Goal: Communication & Community: Answer question/provide support

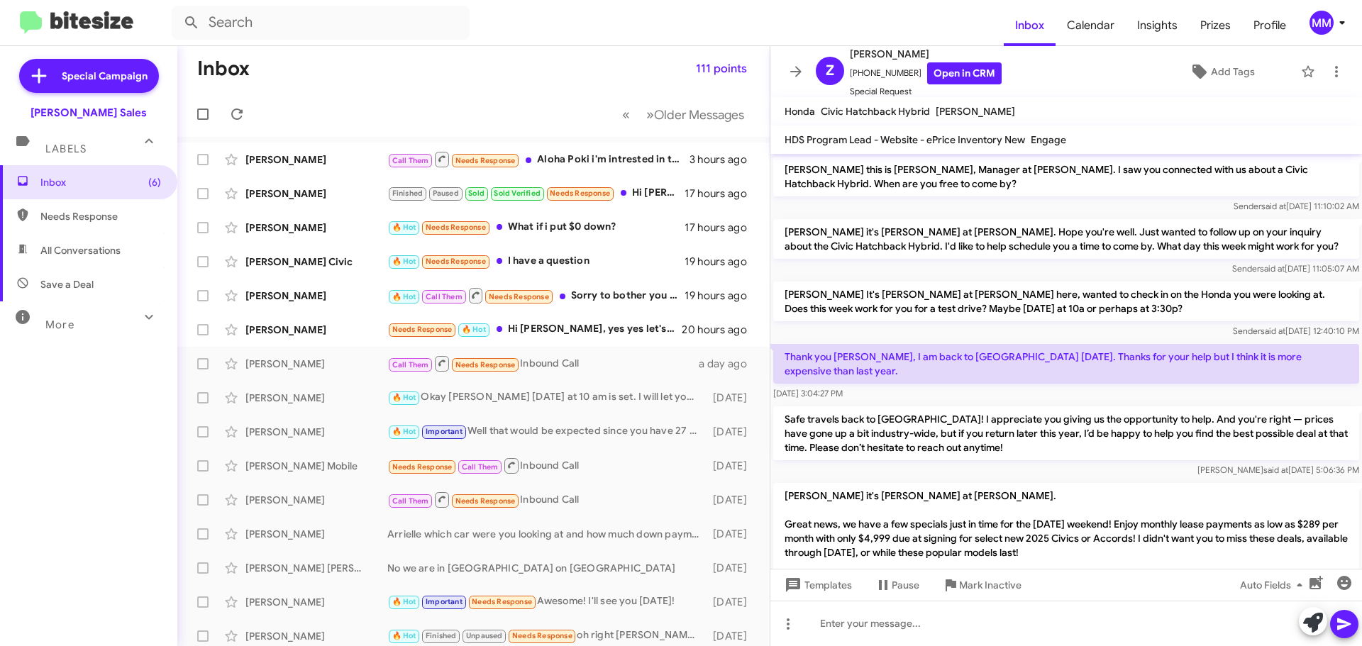
scroll to position [514, 0]
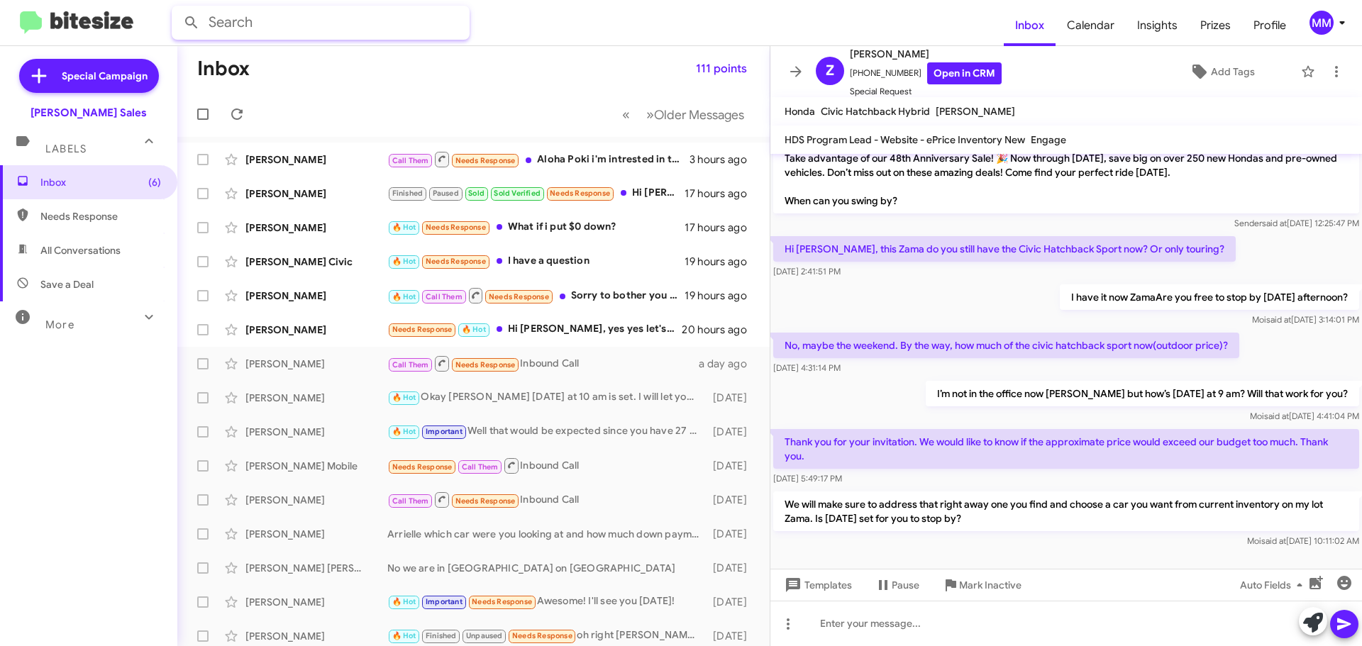
click at [228, 23] on input "text" at bounding box center [321, 23] width 298 height 34
type input "nakanishi"
click at [177, 9] on button at bounding box center [191, 23] width 28 height 28
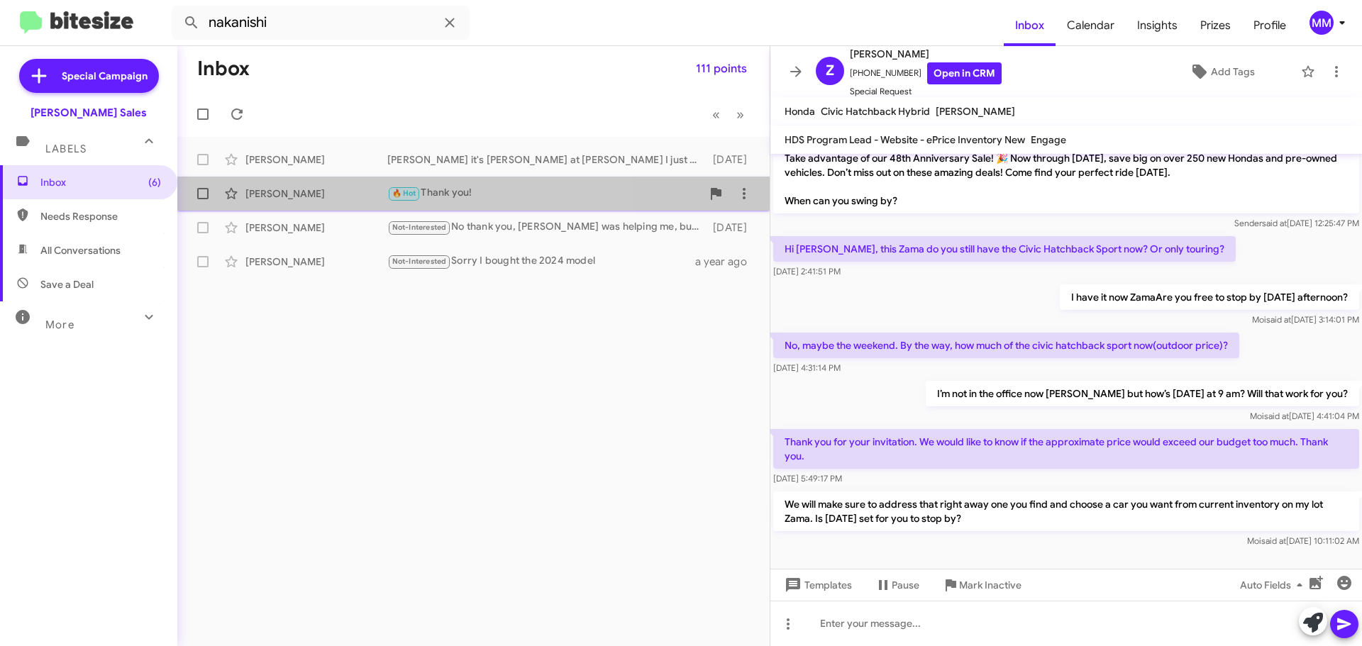
click at [341, 192] on div "[PERSON_NAME]" at bounding box center [316, 194] width 142 height 14
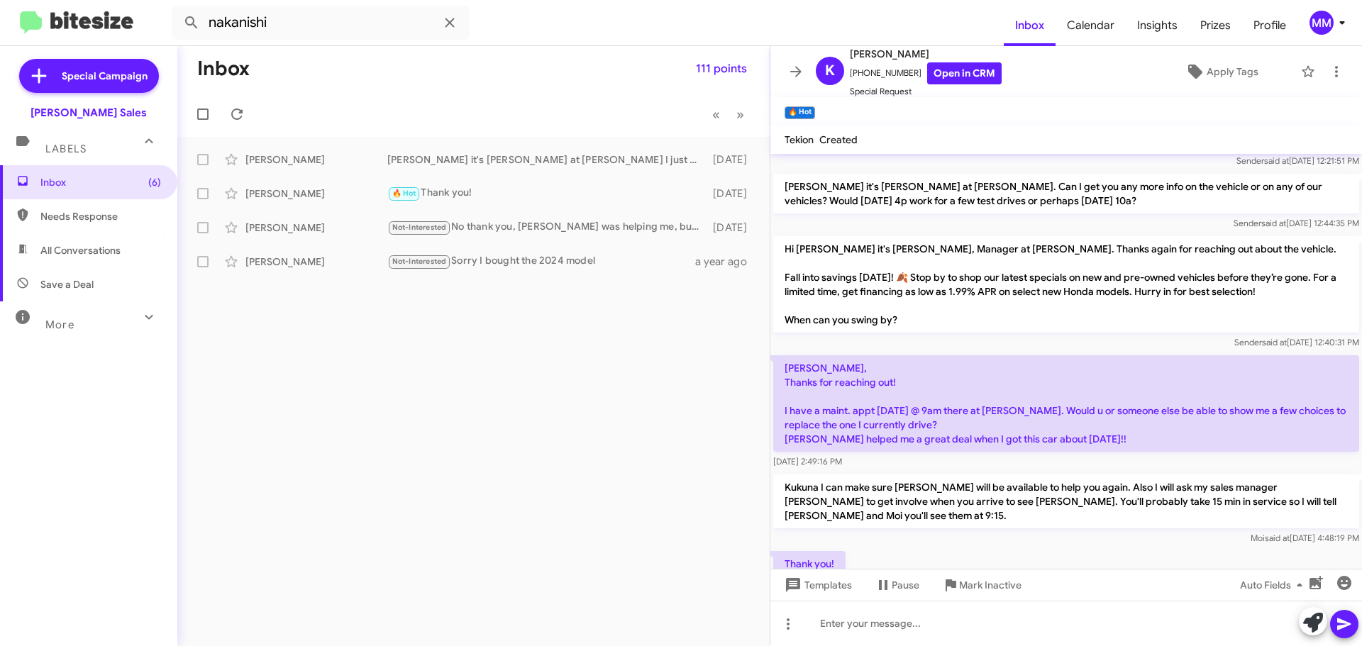
scroll to position [71, 0]
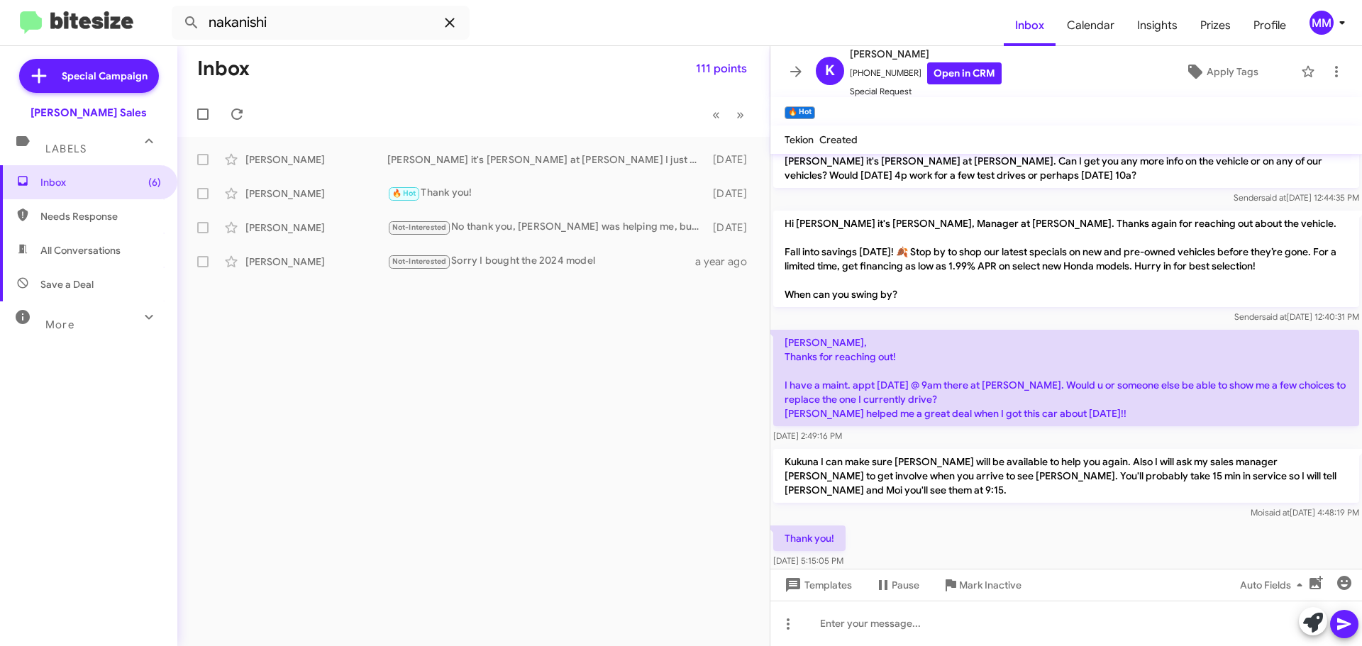
click at [450, 22] on icon at bounding box center [449, 22] width 9 height 9
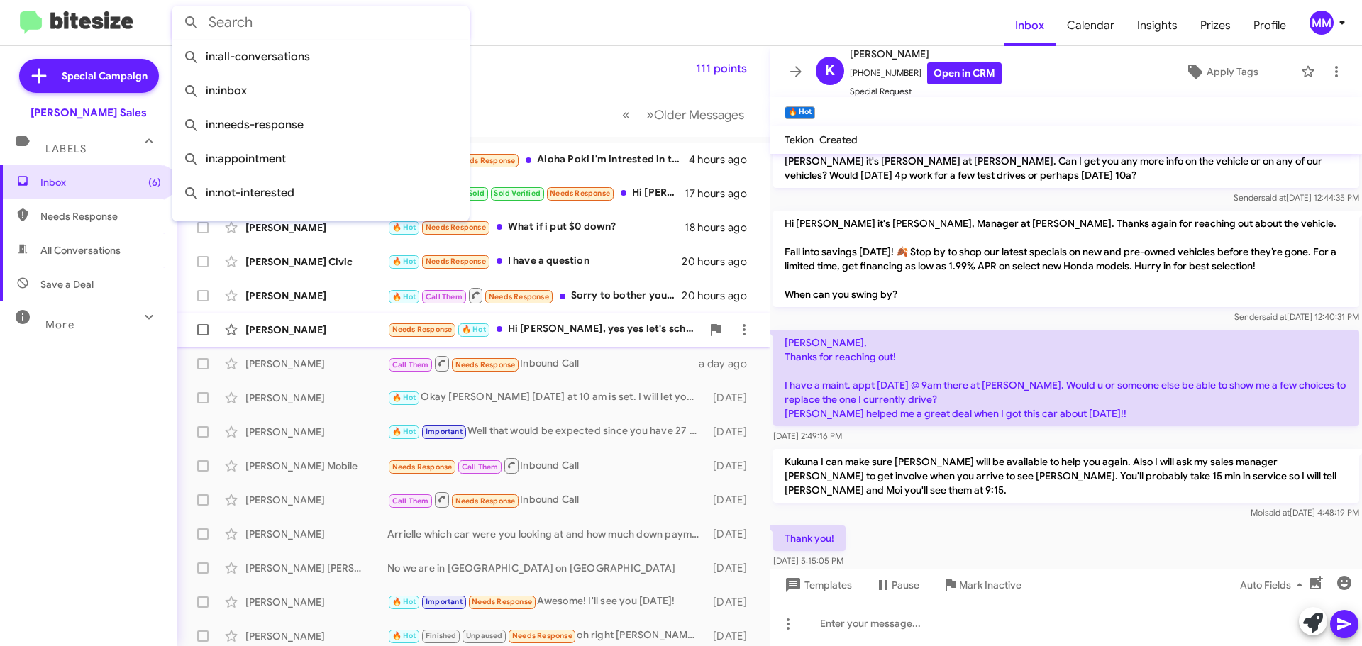
click at [324, 330] on div "[PERSON_NAME]" at bounding box center [316, 330] width 142 height 14
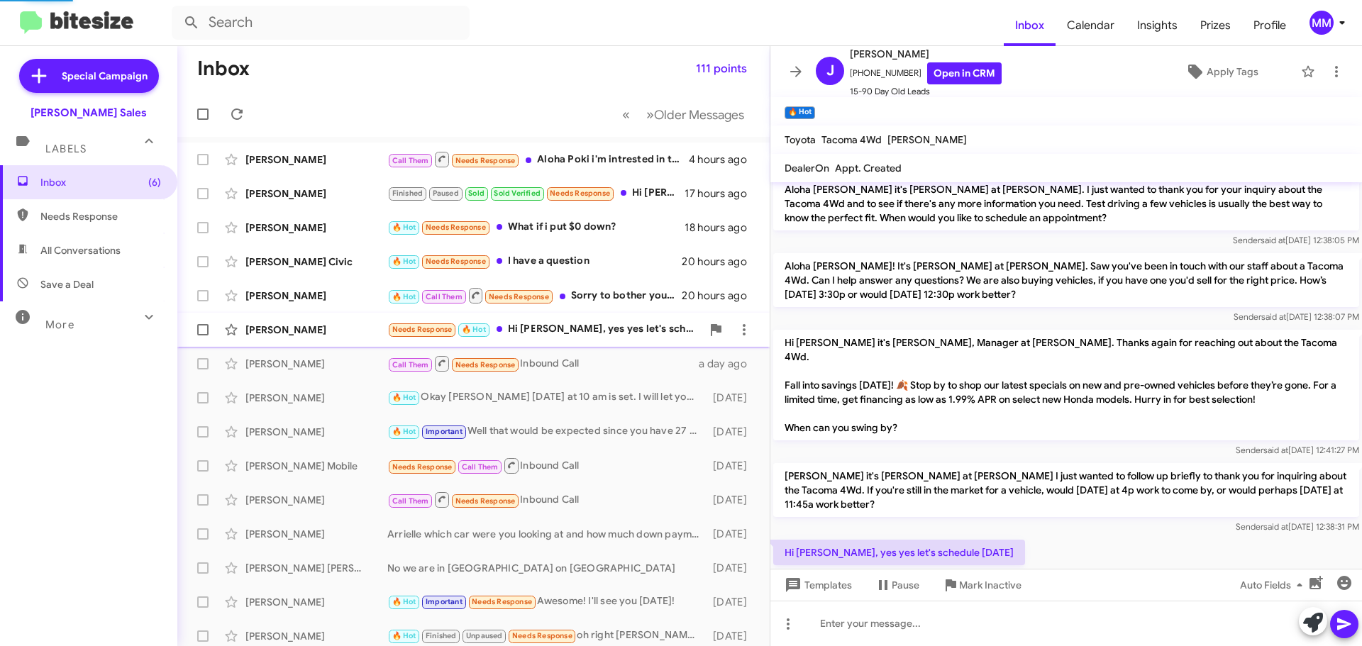
scroll to position [94, 0]
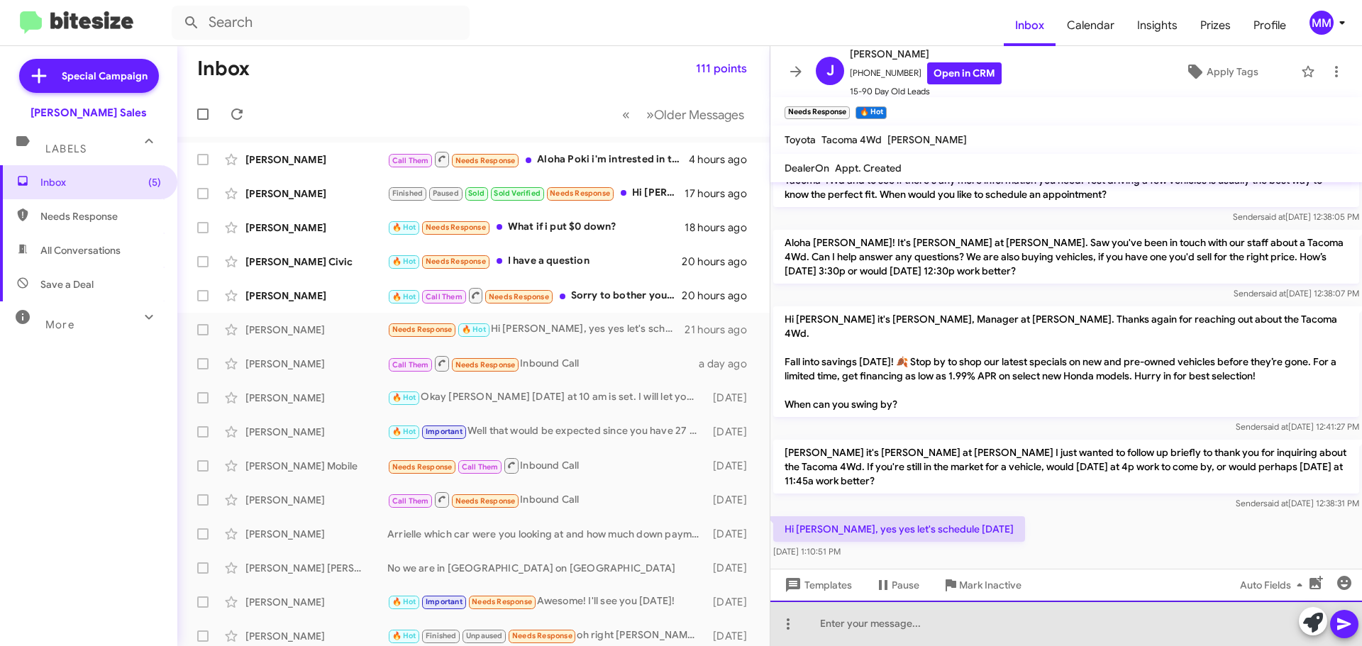
click at [831, 629] on div at bounding box center [1066, 623] width 592 height 45
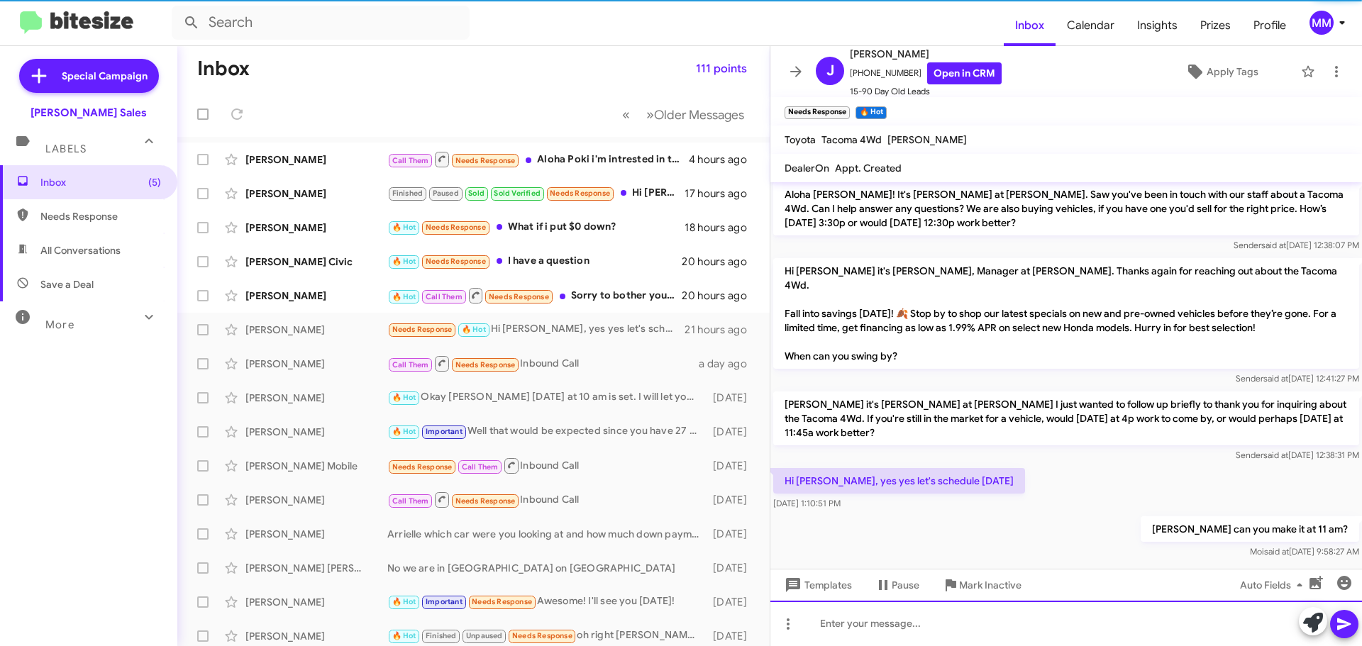
scroll to position [146, 0]
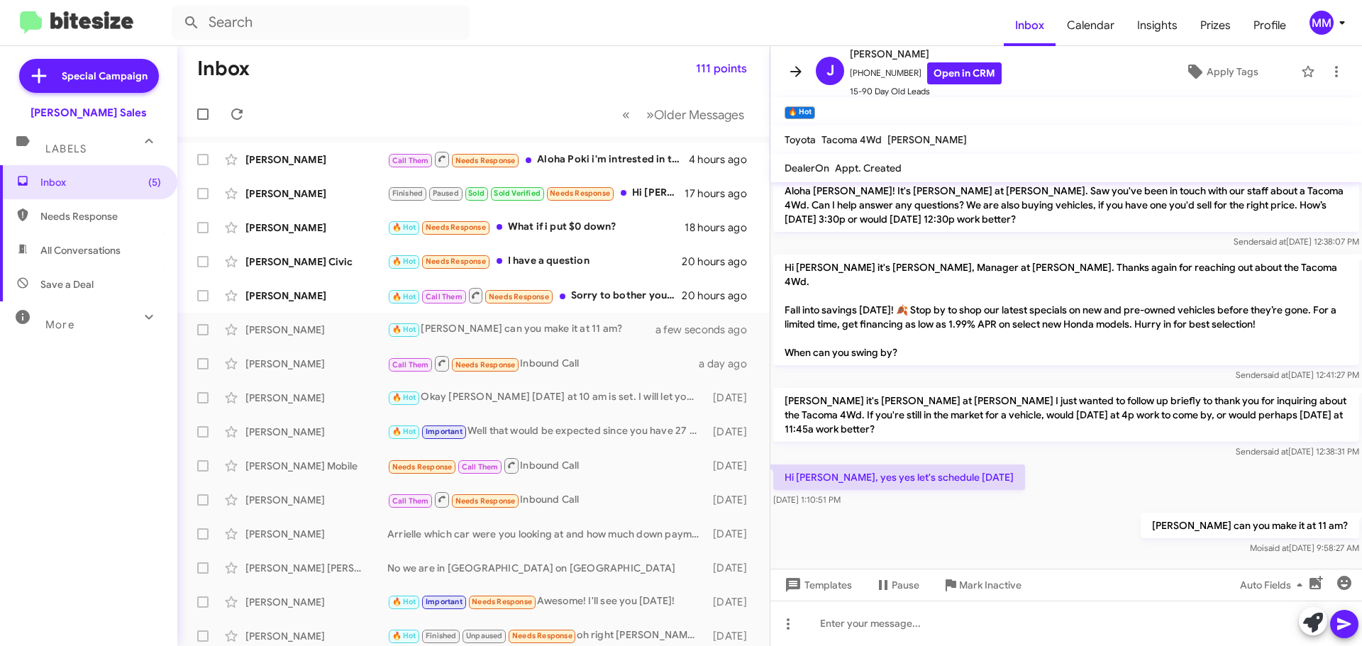
click at [799, 70] on icon at bounding box center [795, 71] width 11 height 11
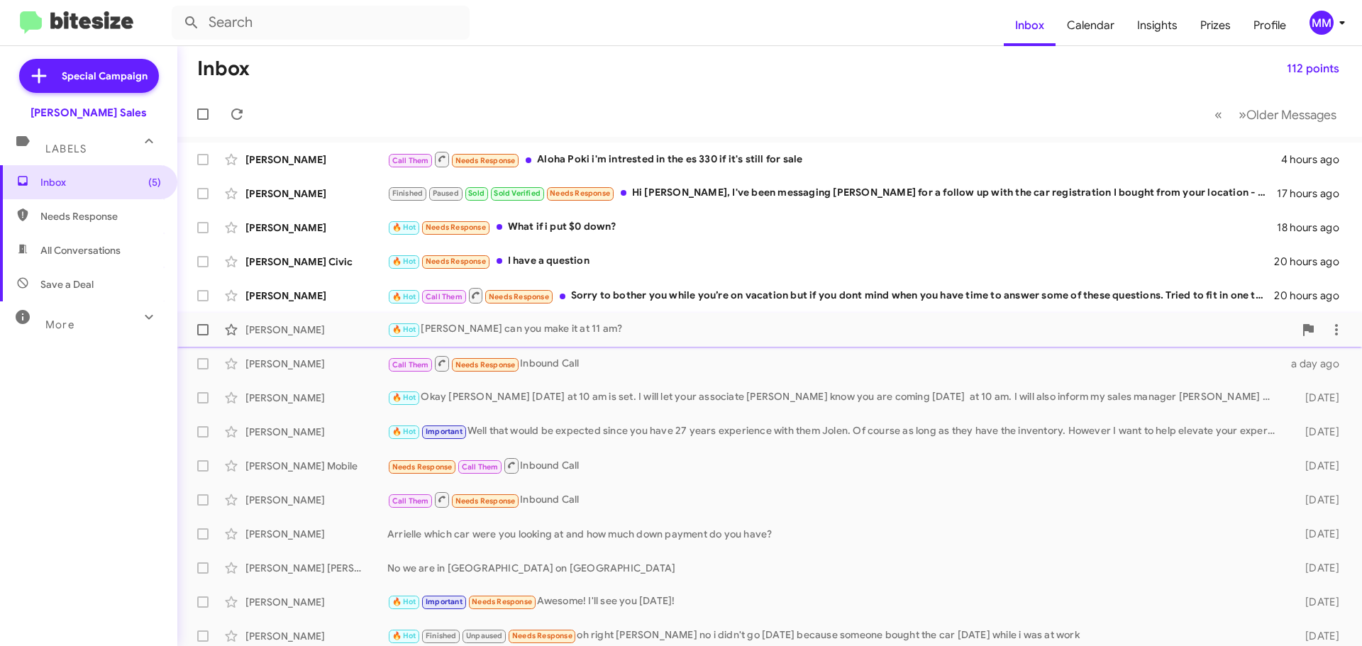
click at [601, 330] on div "🔥 Hot [PERSON_NAME] can you make it at 11 am?" at bounding box center [840, 329] width 907 height 16
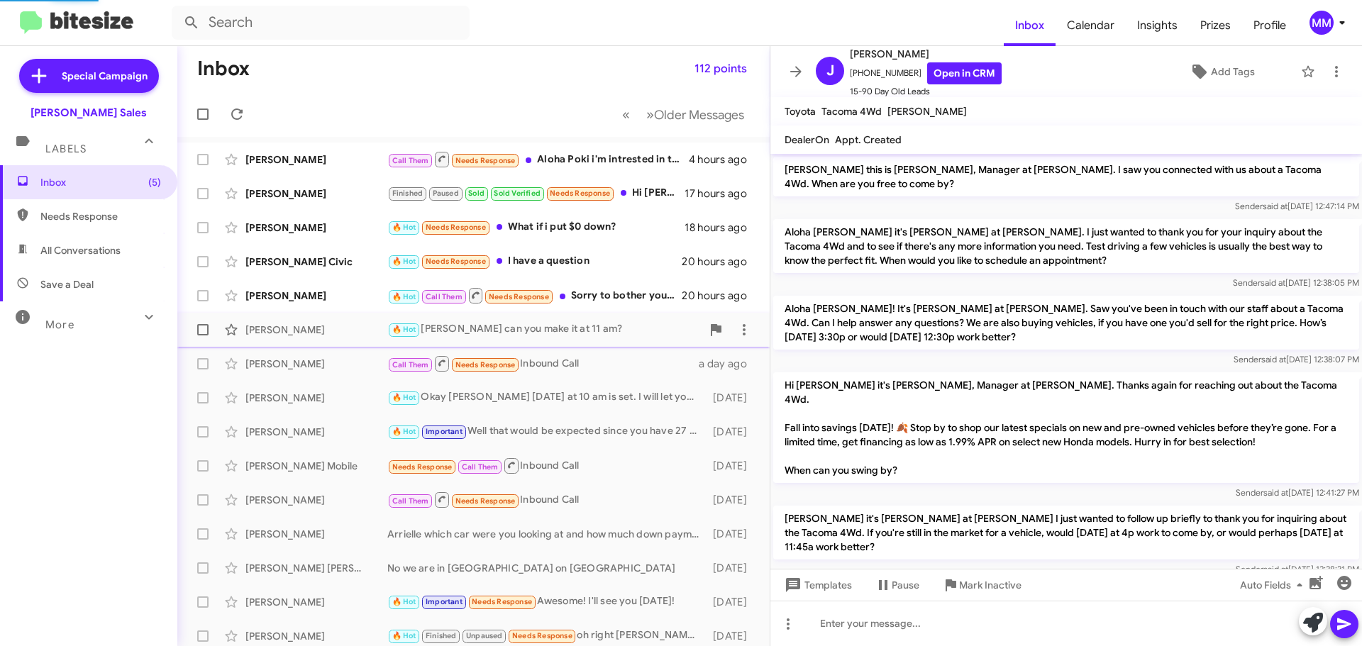
scroll to position [118, 0]
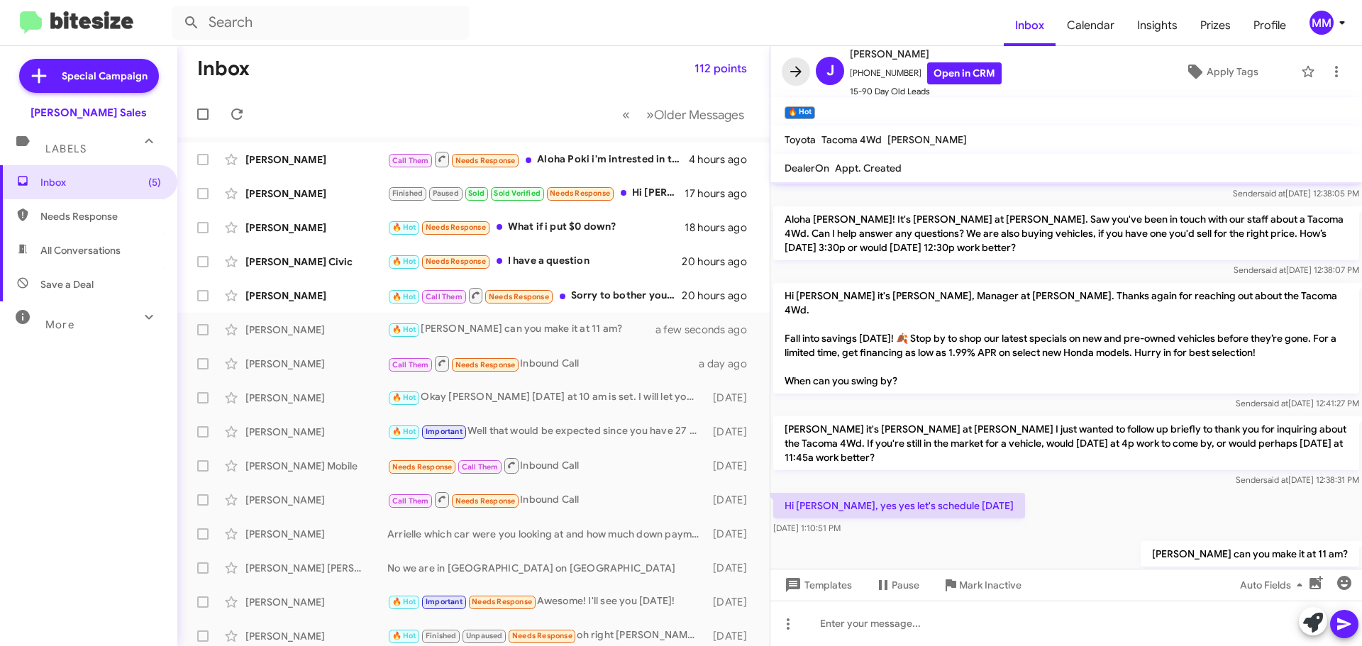
click at [800, 75] on icon at bounding box center [795, 71] width 17 height 17
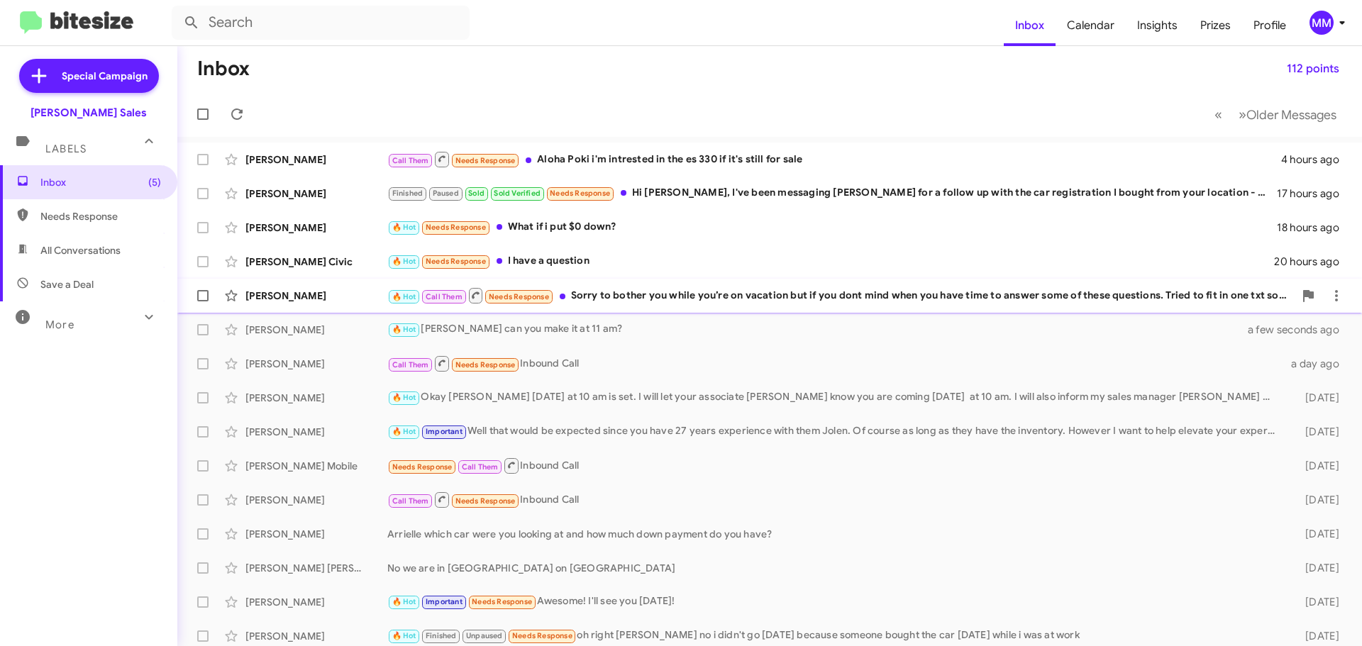
click at [609, 297] on div "🔥 Hot Call Them Needs Response Sorry to bother you while you’re on vacation but…" at bounding box center [840, 296] width 907 height 18
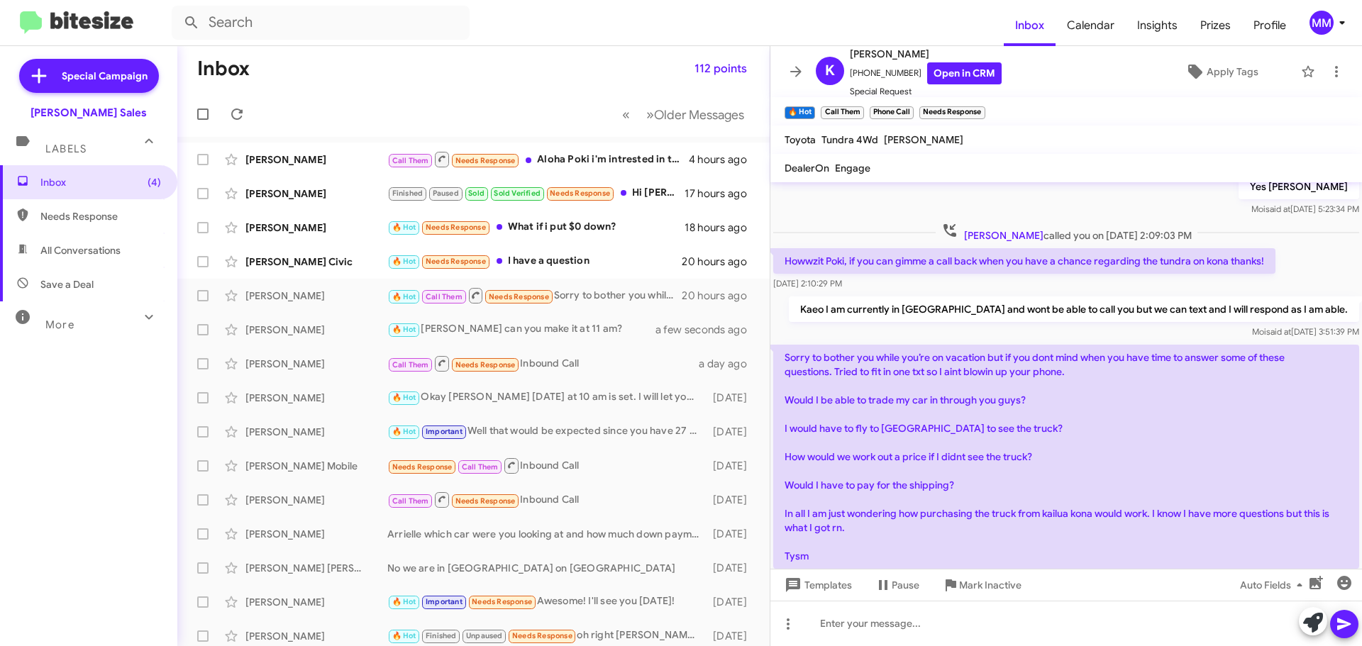
scroll to position [1180, 0]
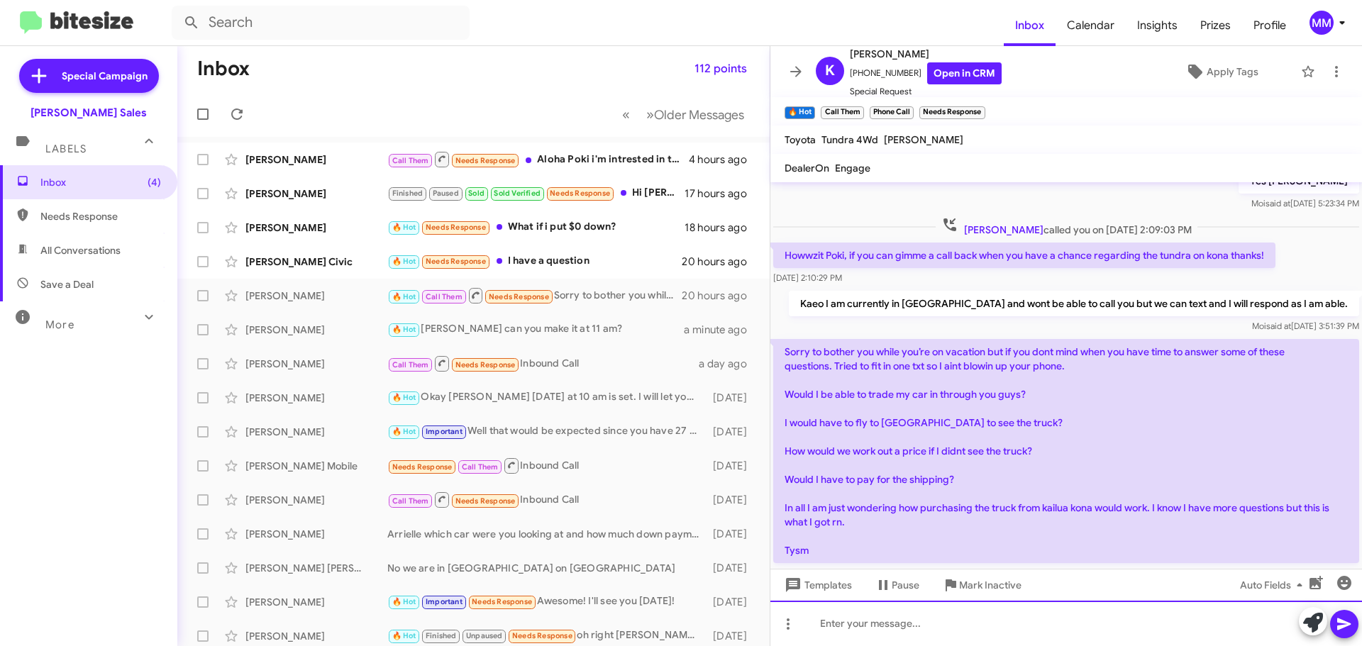
click at [843, 623] on div at bounding box center [1066, 623] width 592 height 45
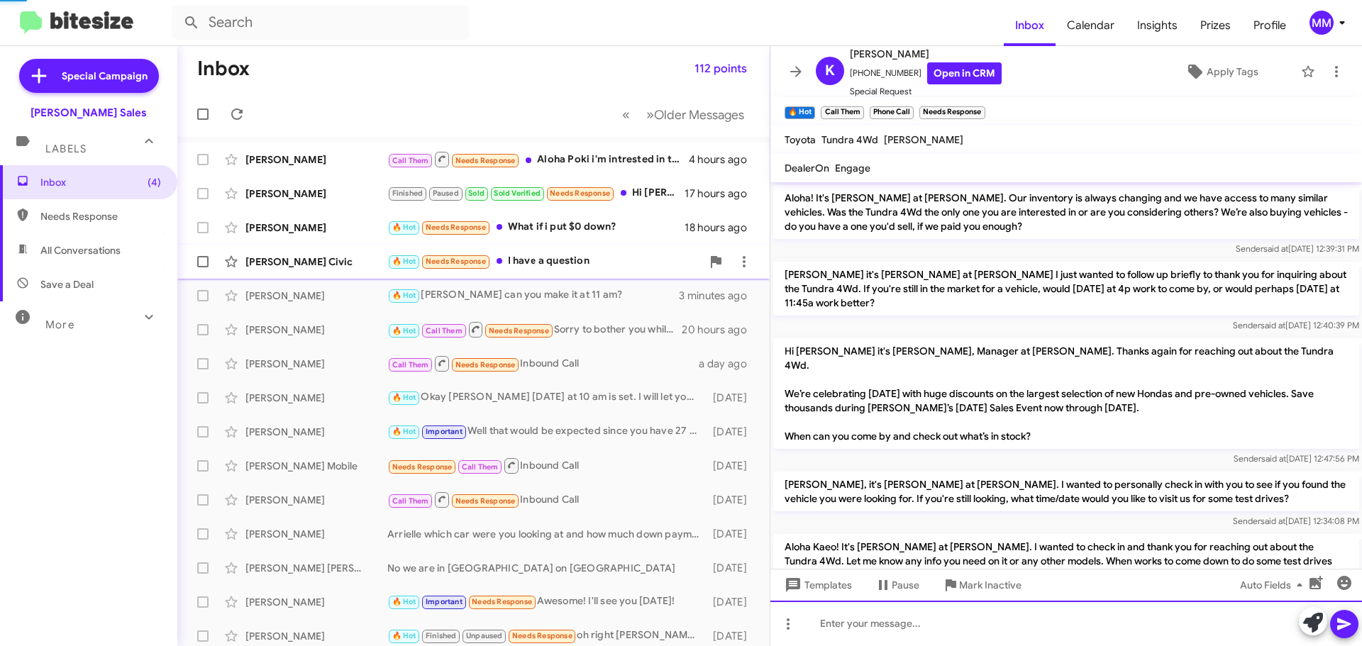
scroll to position [71, 0]
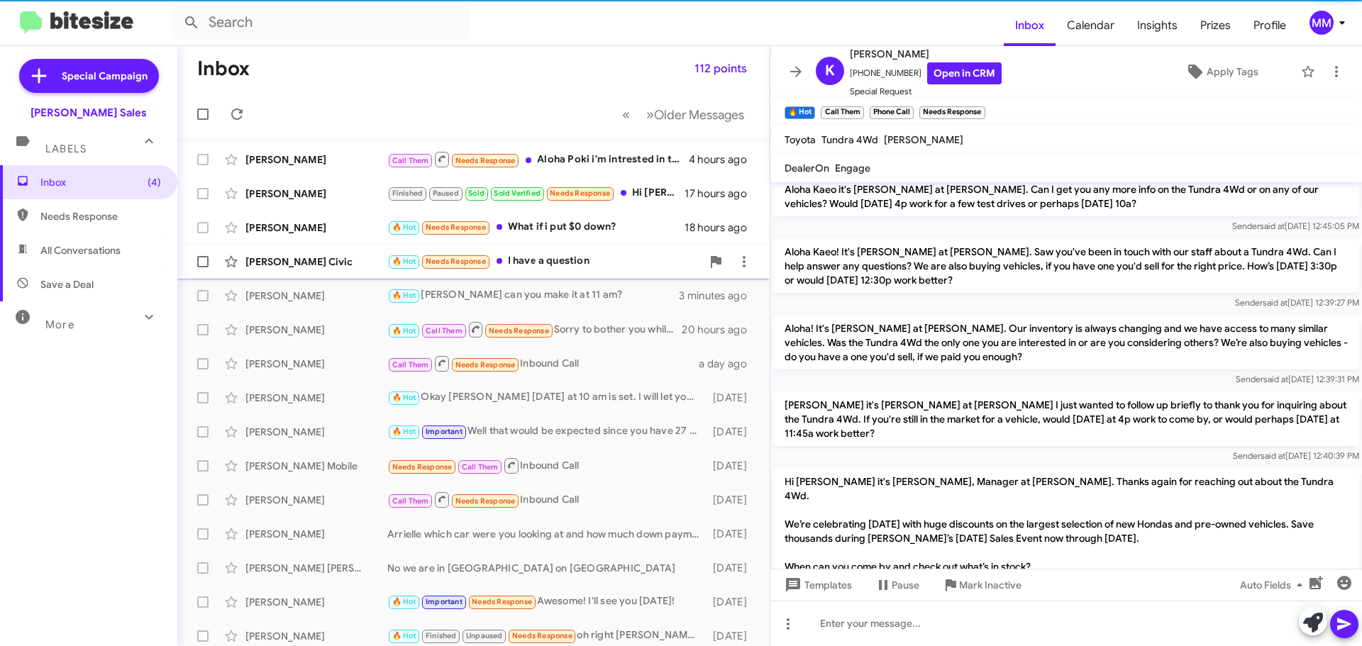
click at [344, 265] on div "[PERSON_NAME] Civic" at bounding box center [316, 262] width 142 height 14
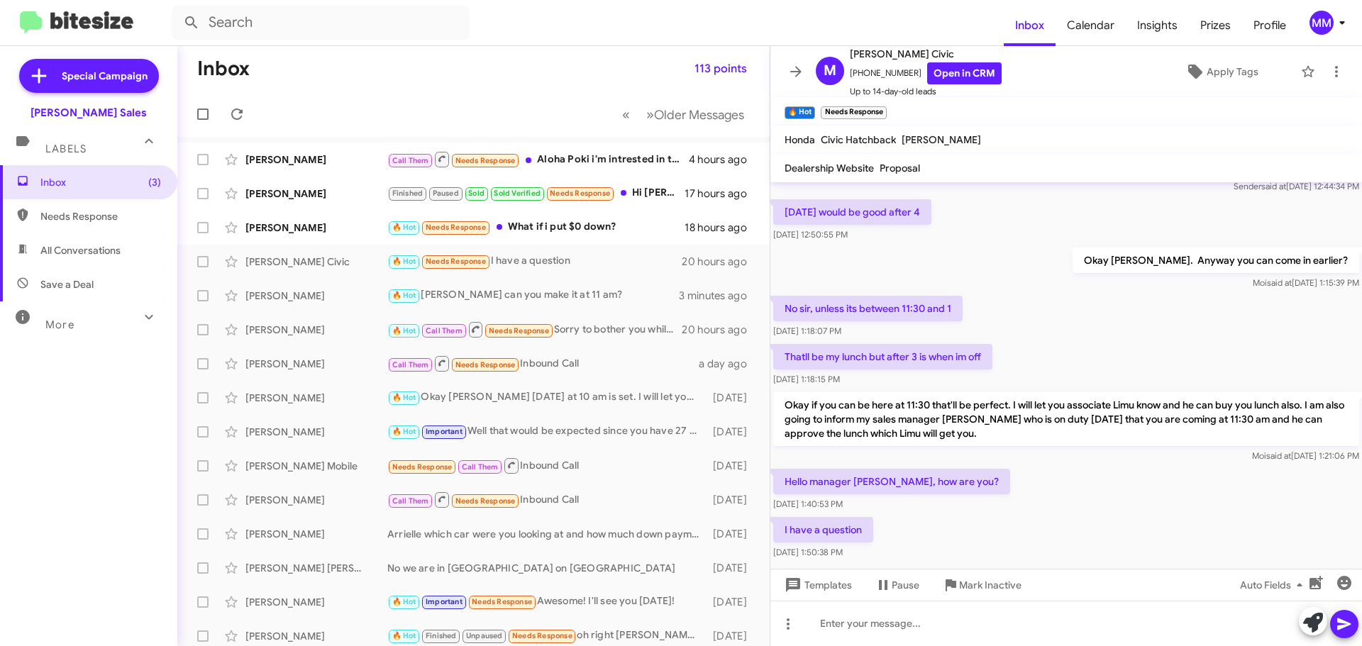
scroll to position [136, 0]
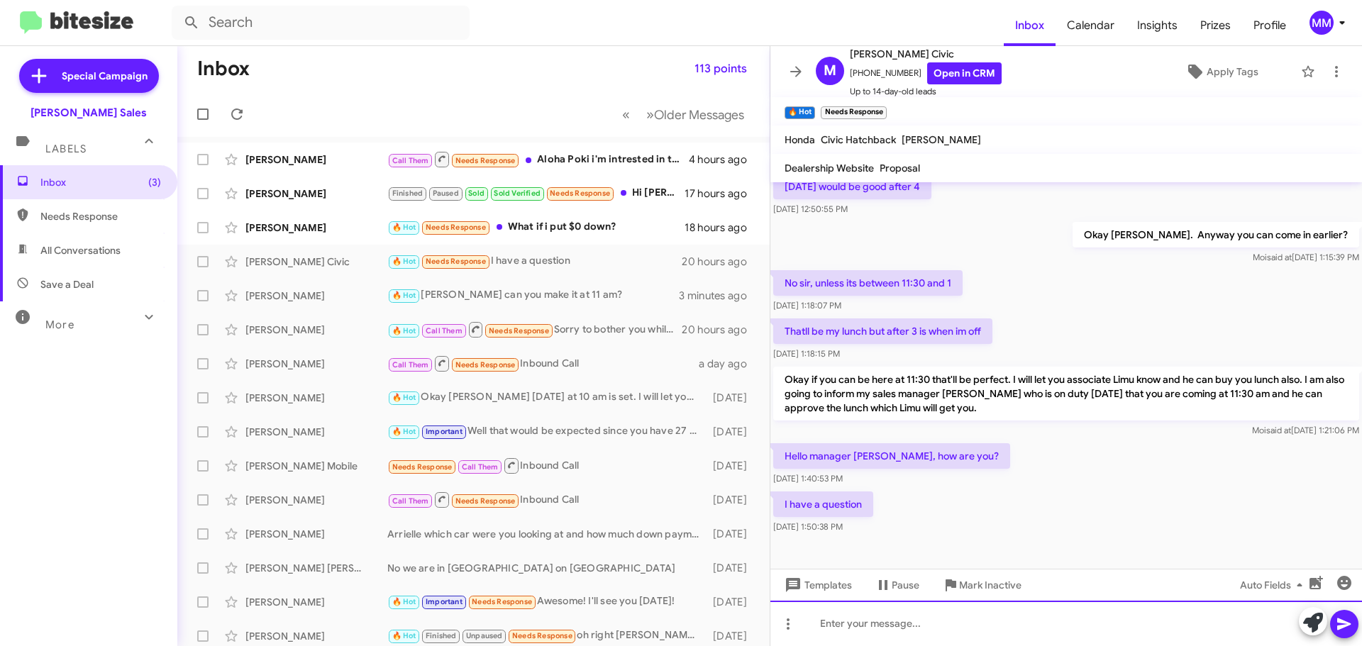
drag, startPoint x: 878, startPoint y: 624, endPoint x: 873, endPoint y: 611, distance: 14.0
click at [875, 622] on div at bounding box center [1066, 623] width 592 height 45
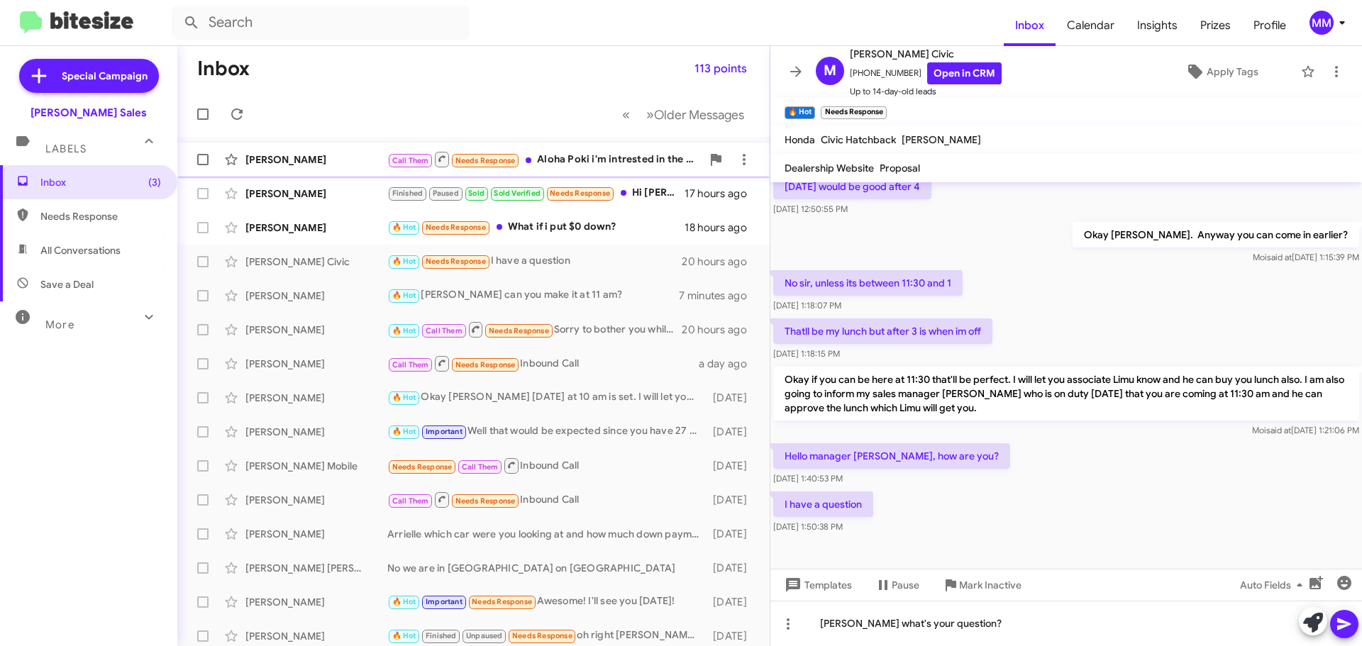
click at [553, 162] on div "Call Them Needs Response Aloha Poki i'm intrested in the es 330 if it's still f…" at bounding box center [544, 159] width 314 height 18
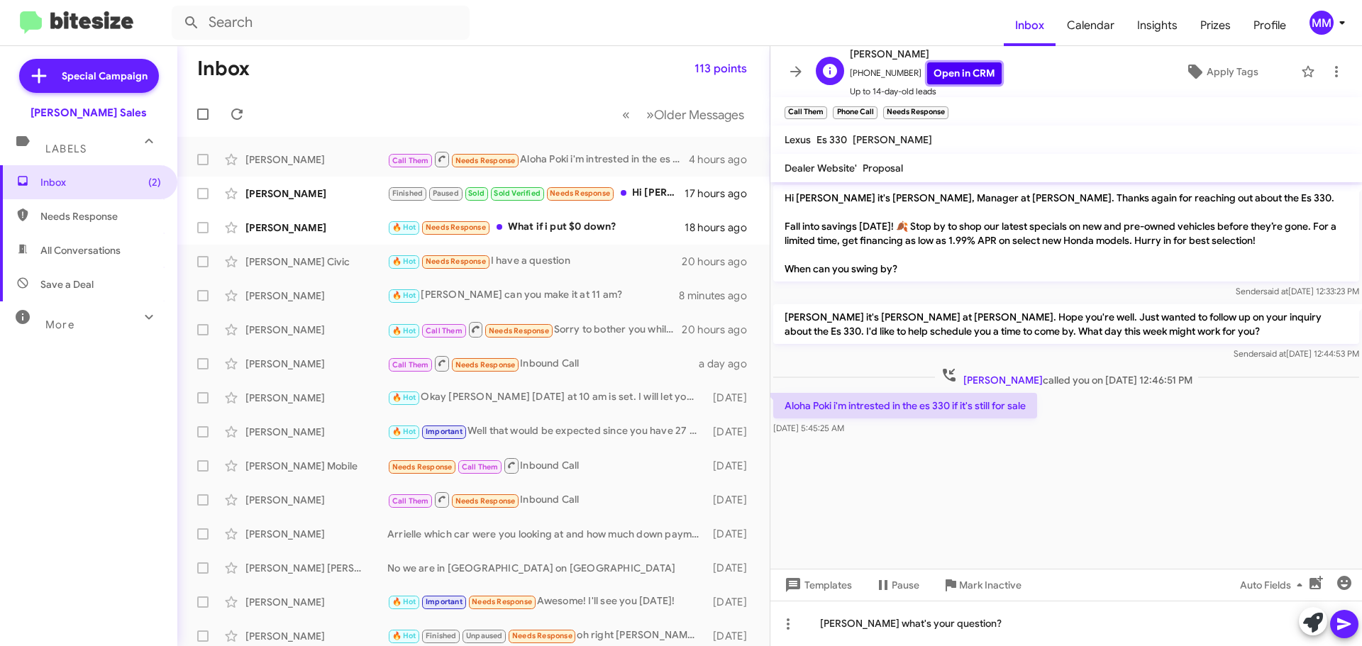
click at [951, 77] on link "Open in CRM" at bounding box center [964, 73] width 74 height 22
click at [340, 262] on div "[PERSON_NAME] Civic" at bounding box center [316, 262] width 142 height 14
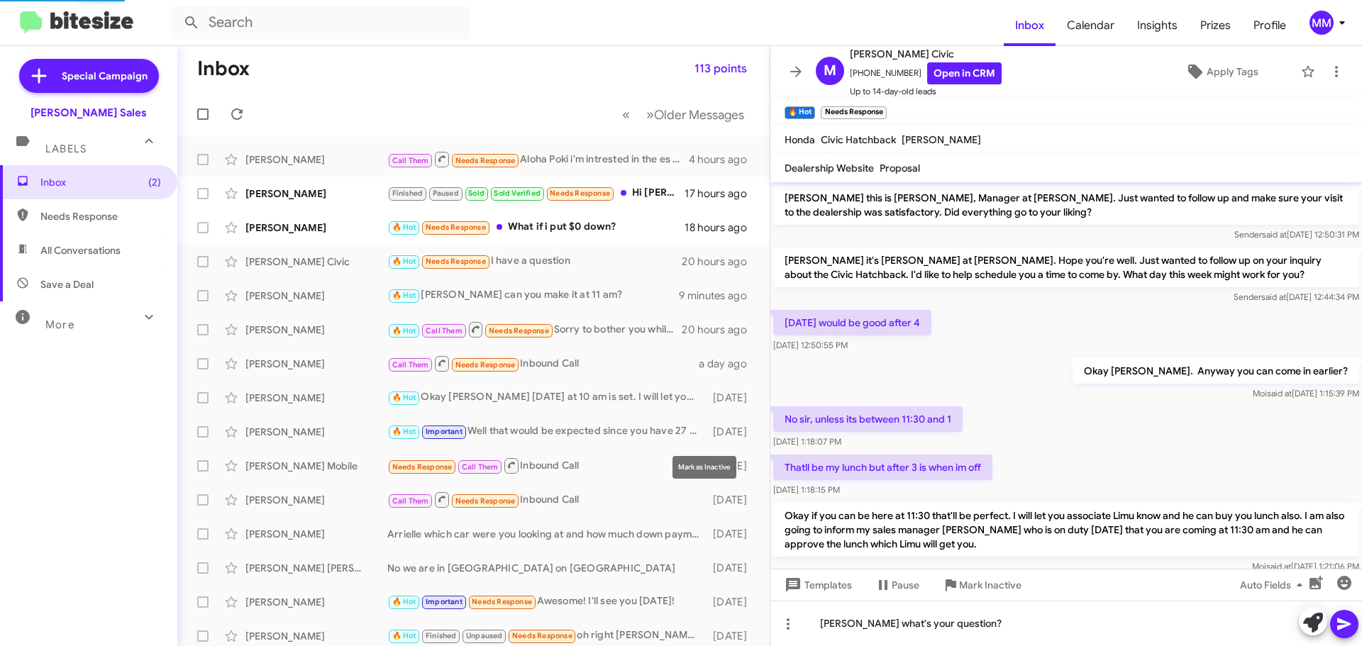
scroll to position [136, 0]
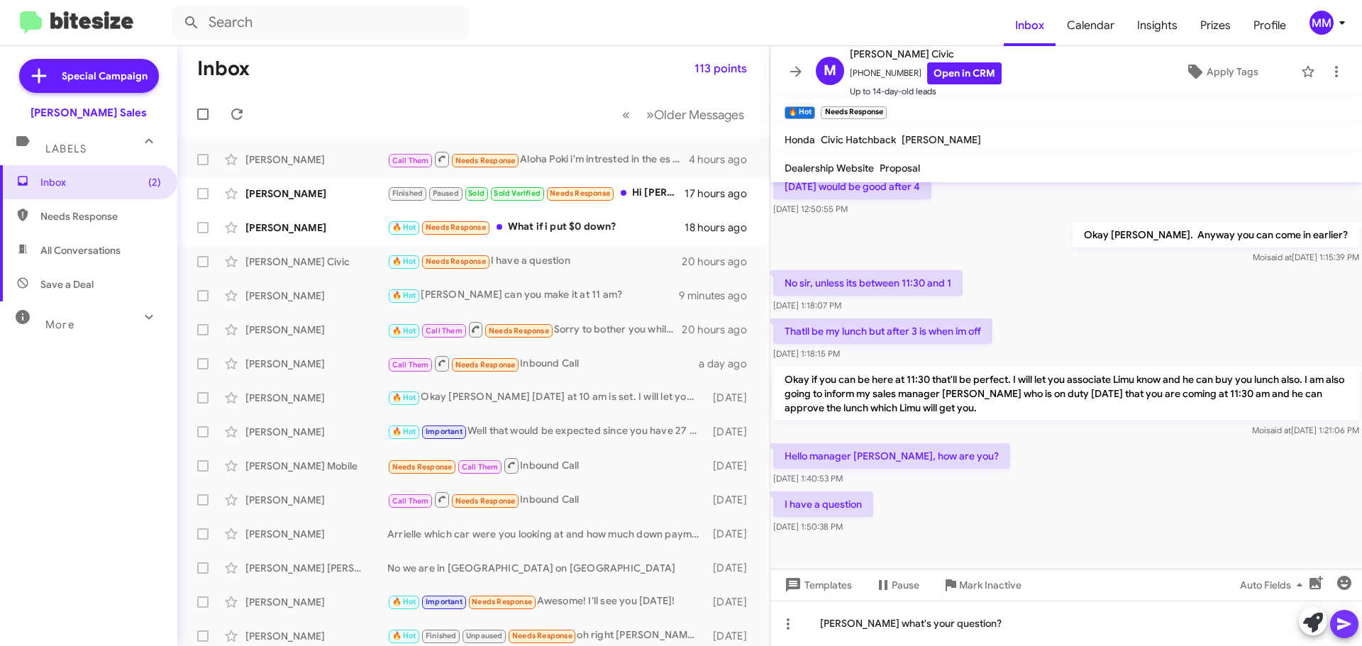
click at [1342, 629] on icon at bounding box center [1344, 624] width 17 height 17
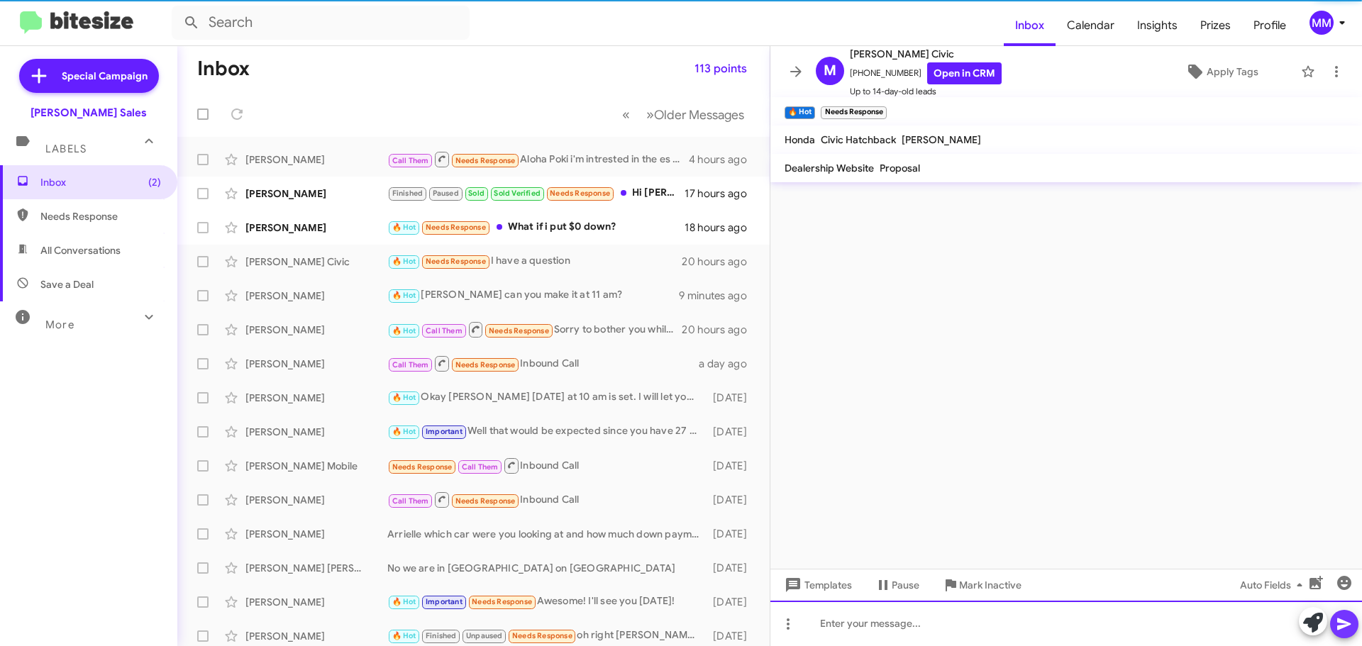
scroll to position [0, 0]
